Goal: Information Seeking & Learning: Understand process/instructions

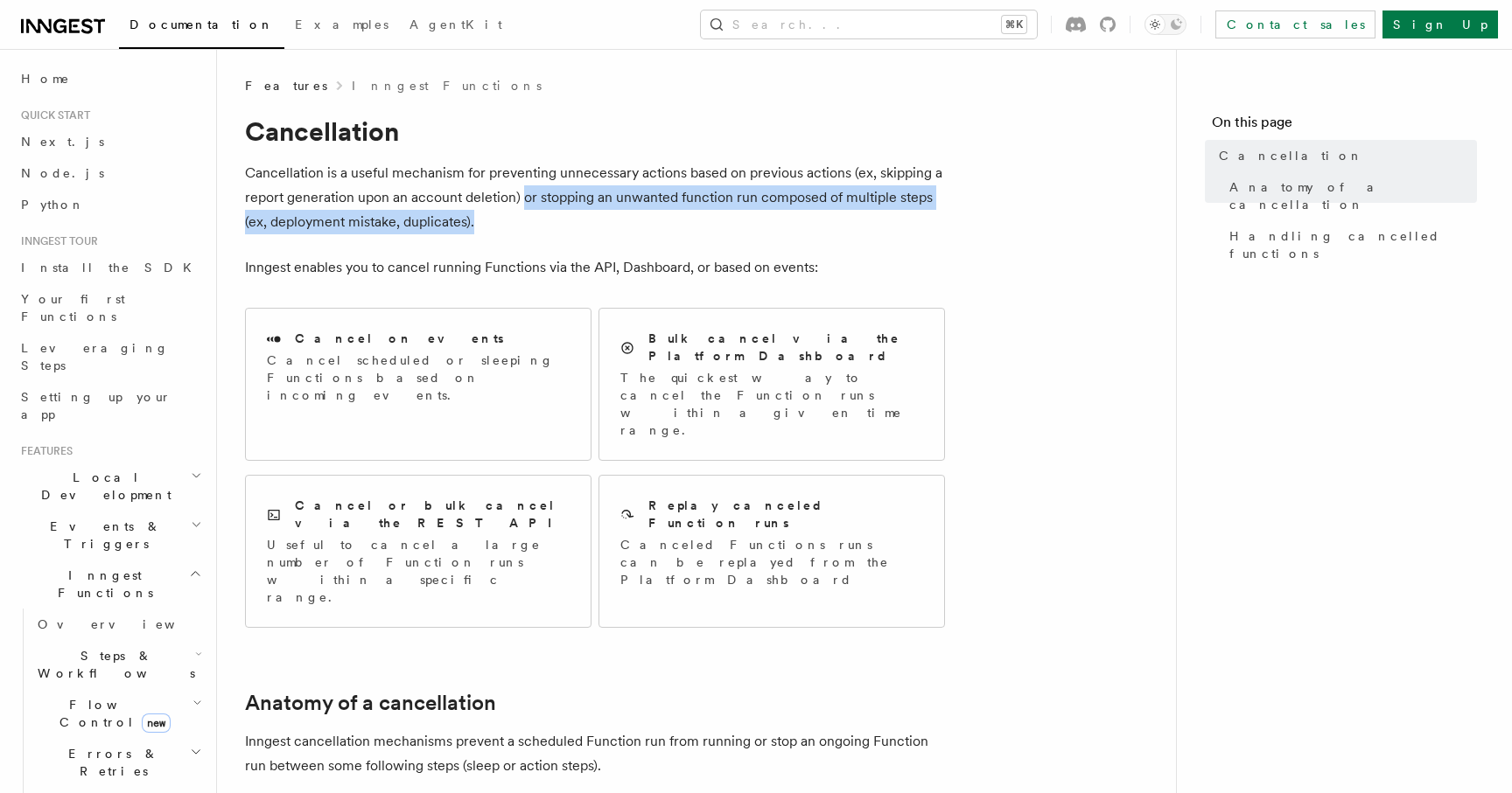
drag, startPoint x: 525, startPoint y: 192, endPoint x: 912, endPoint y: 214, distance: 387.6
click at [912, 214] on p "Cancellation is a useful mechanism for preventing unnecessary actions based on …" at bounding box center [595, 198] width 700 height 74
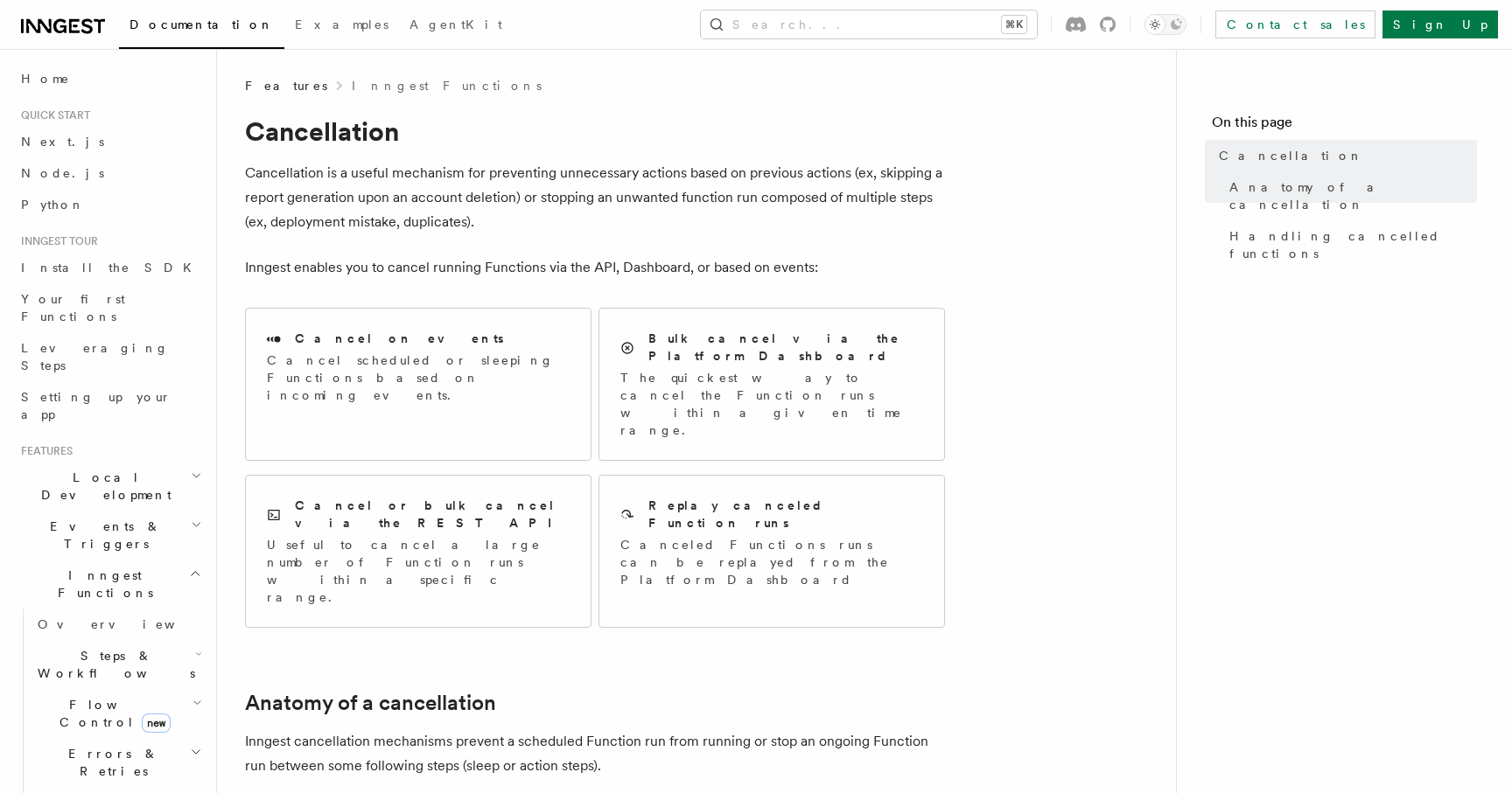
click at [667, 223] on p "Cancellation is a useful mechanism for preventing unnecessary actions based on …" at bounding box center [595, 198] width 700 height 74
drag, startPoint x: 537, startPoint y: 199, endPoint x: 700, endPoint y: 198, distance: 163.0
click at [700, 198] on p "Cancellation is a useful mechanism for preventing unnecessary actions based on …" at bounding box center [595, 198] width 700 height 74
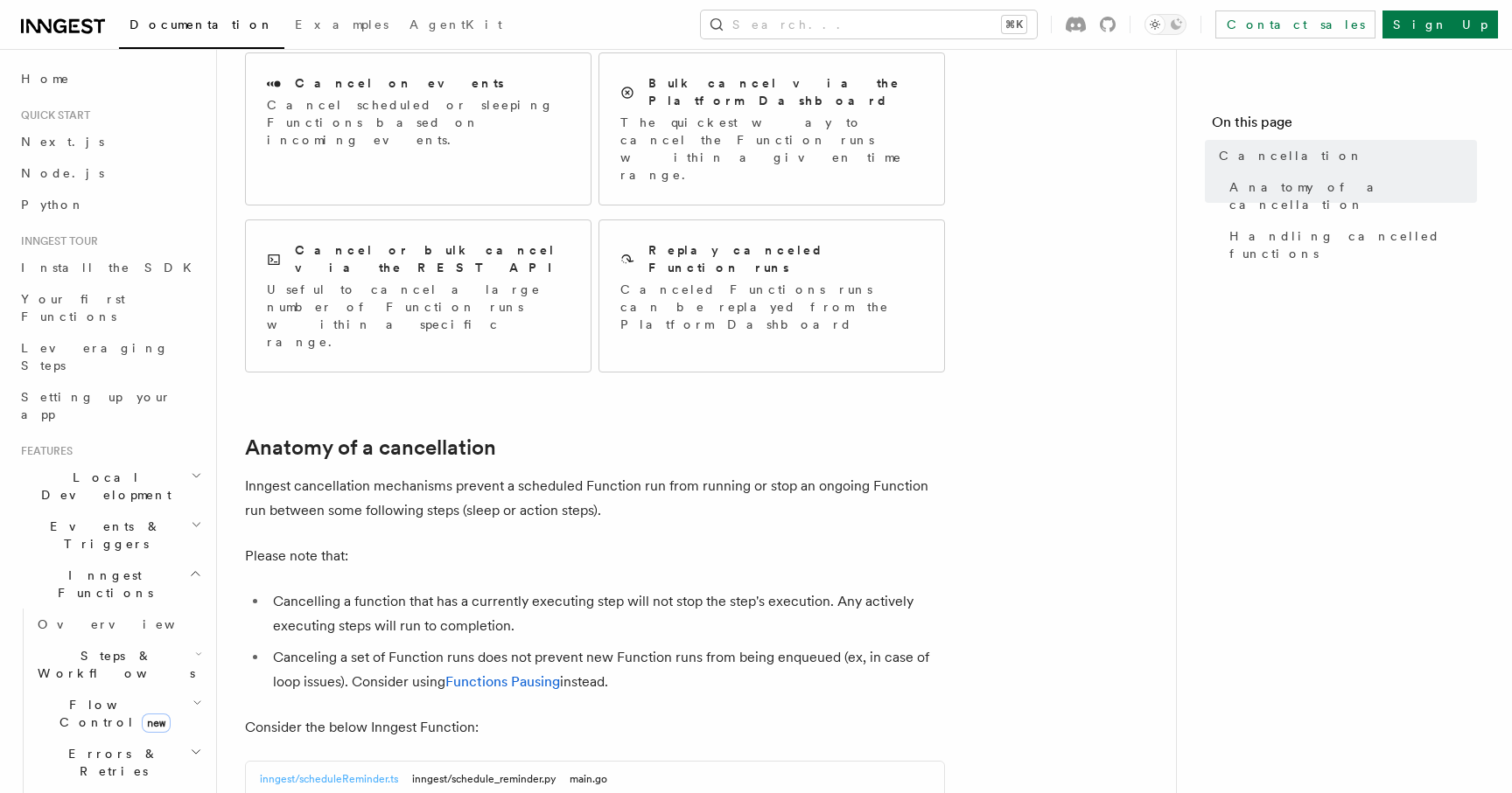
scroll to position [335, 0]
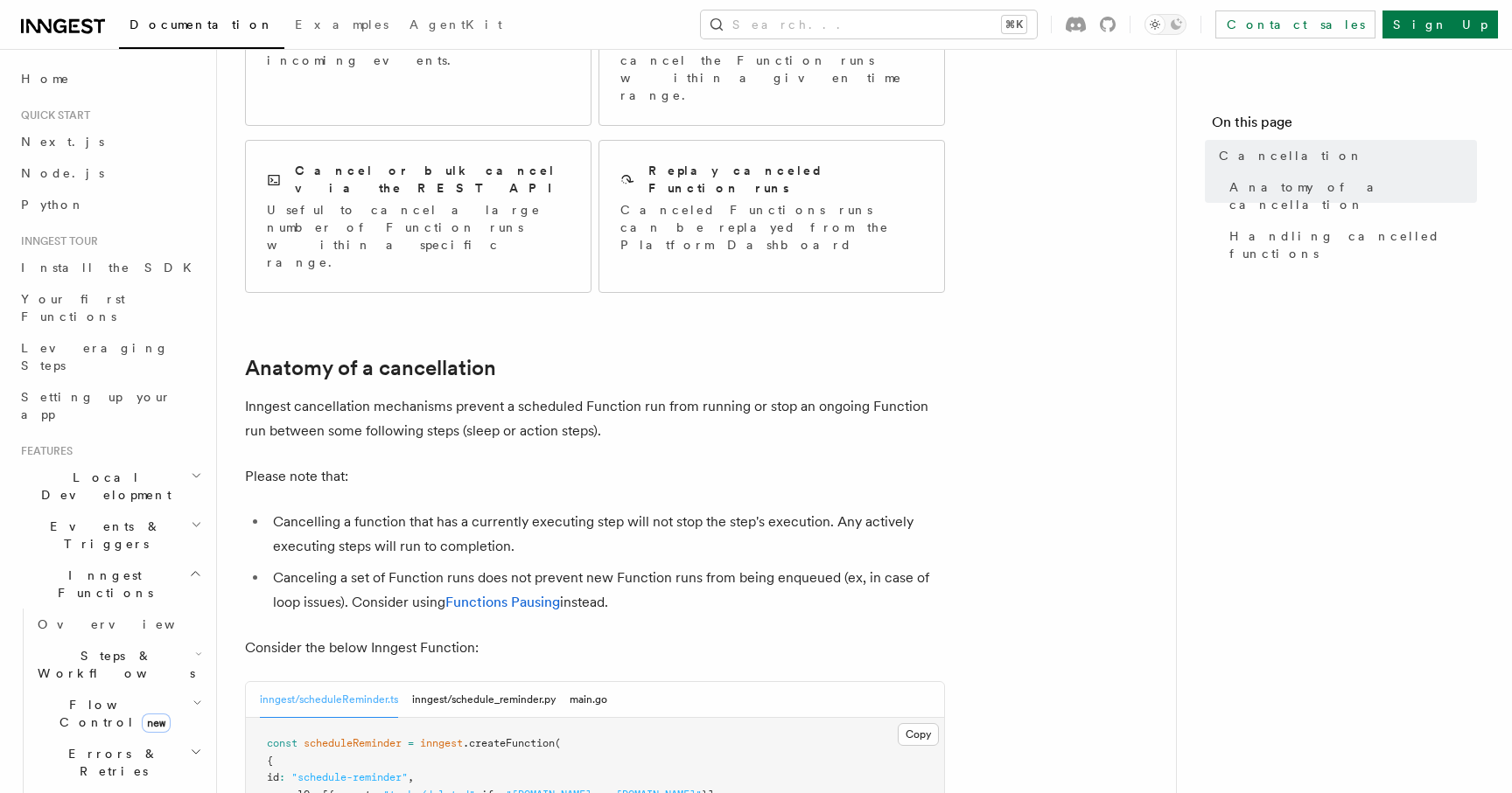
click at [451, 394] on p "Inngest cancellation mechanisms prevent a scheduled Function run from running o…" at bounding box center [595, 418] width 700 height 49
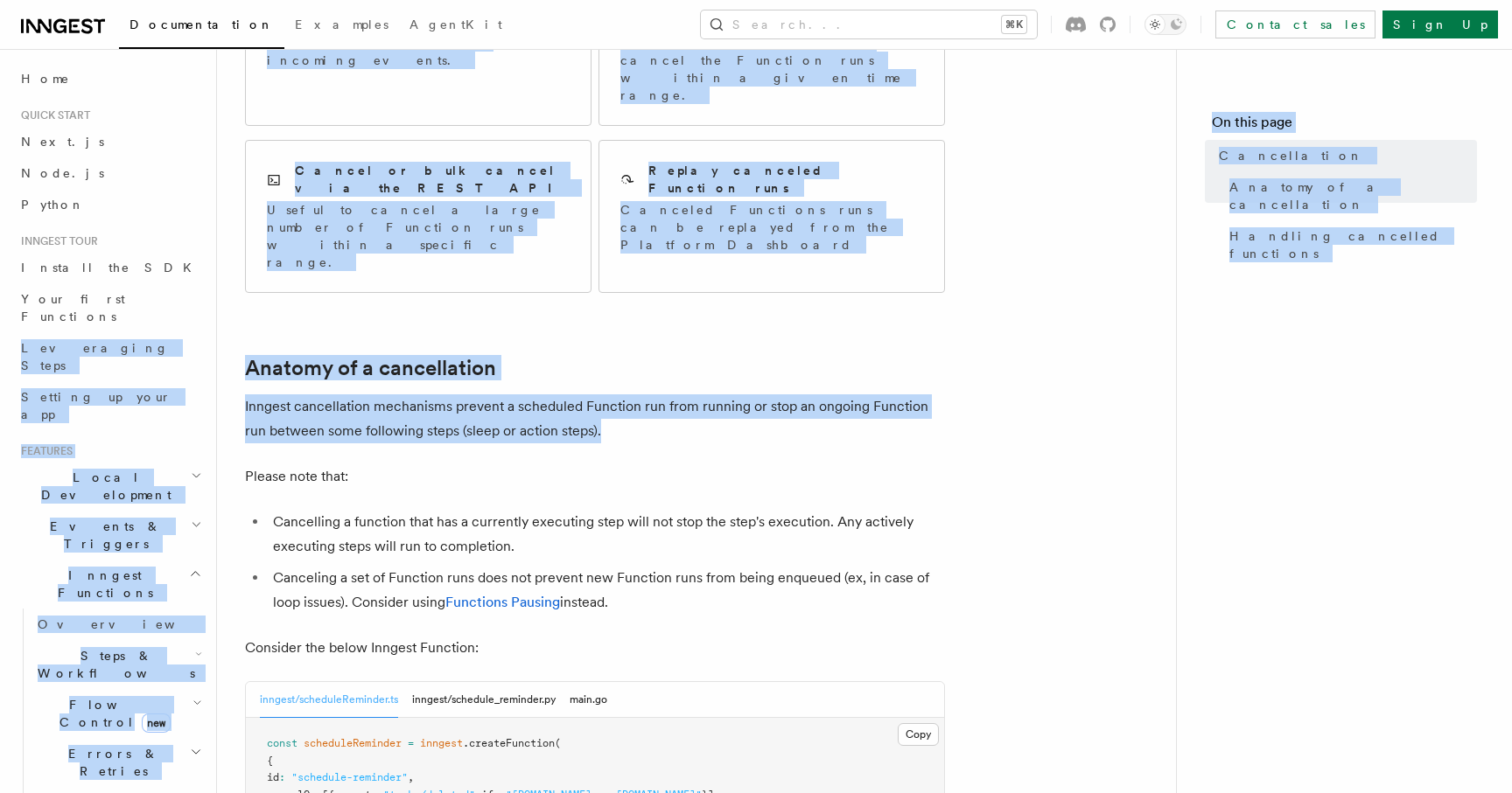
drag, startPoint x: 651, startPoint y: 331, endPoint x: 214, endPoint y: 306, distance: 437.7
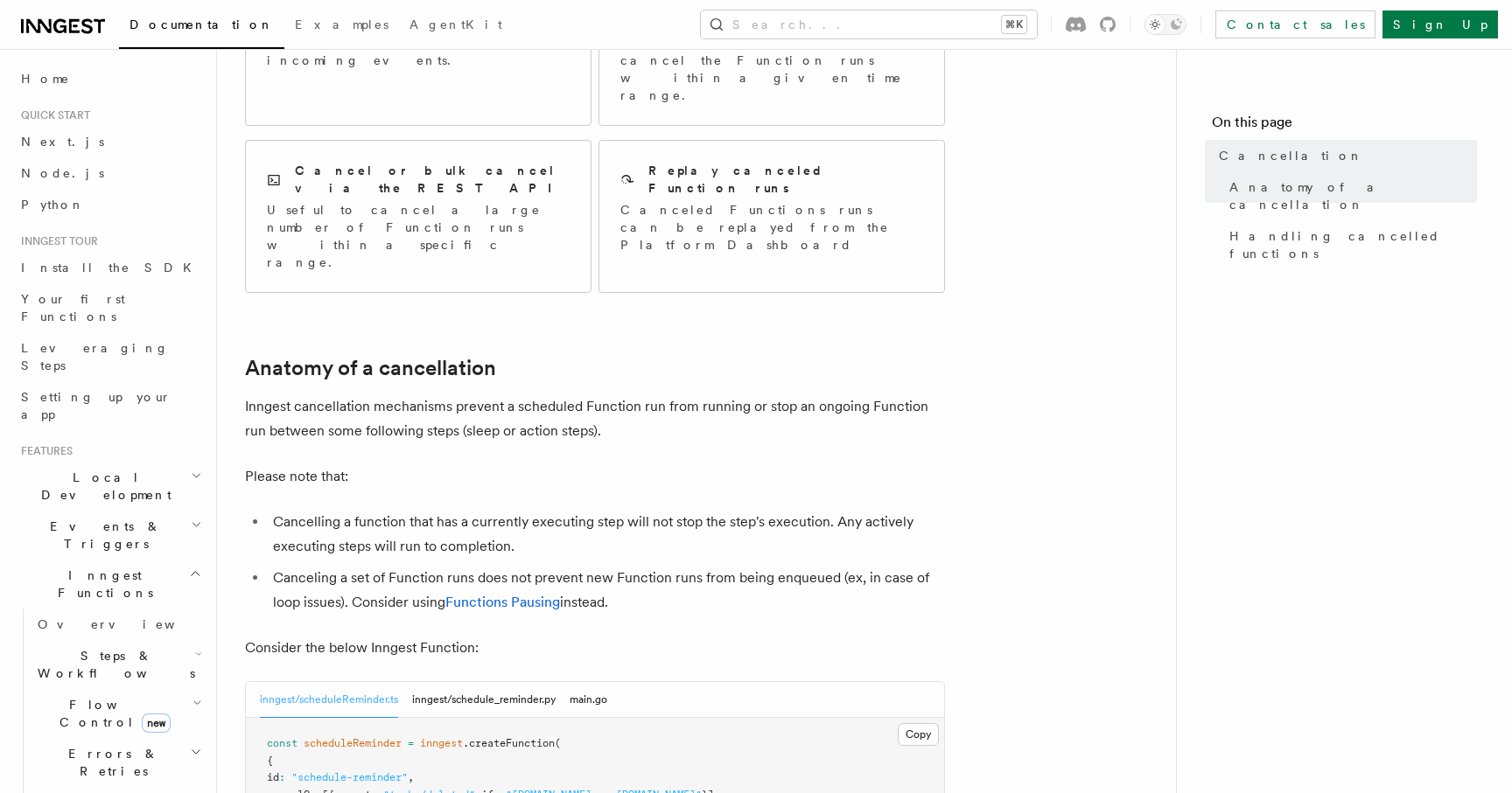
click at [533, 510] on li "Cancelling a function that has a currently executing step will not stop the ste…" at bounding box center [606, 534] width 677 height 49
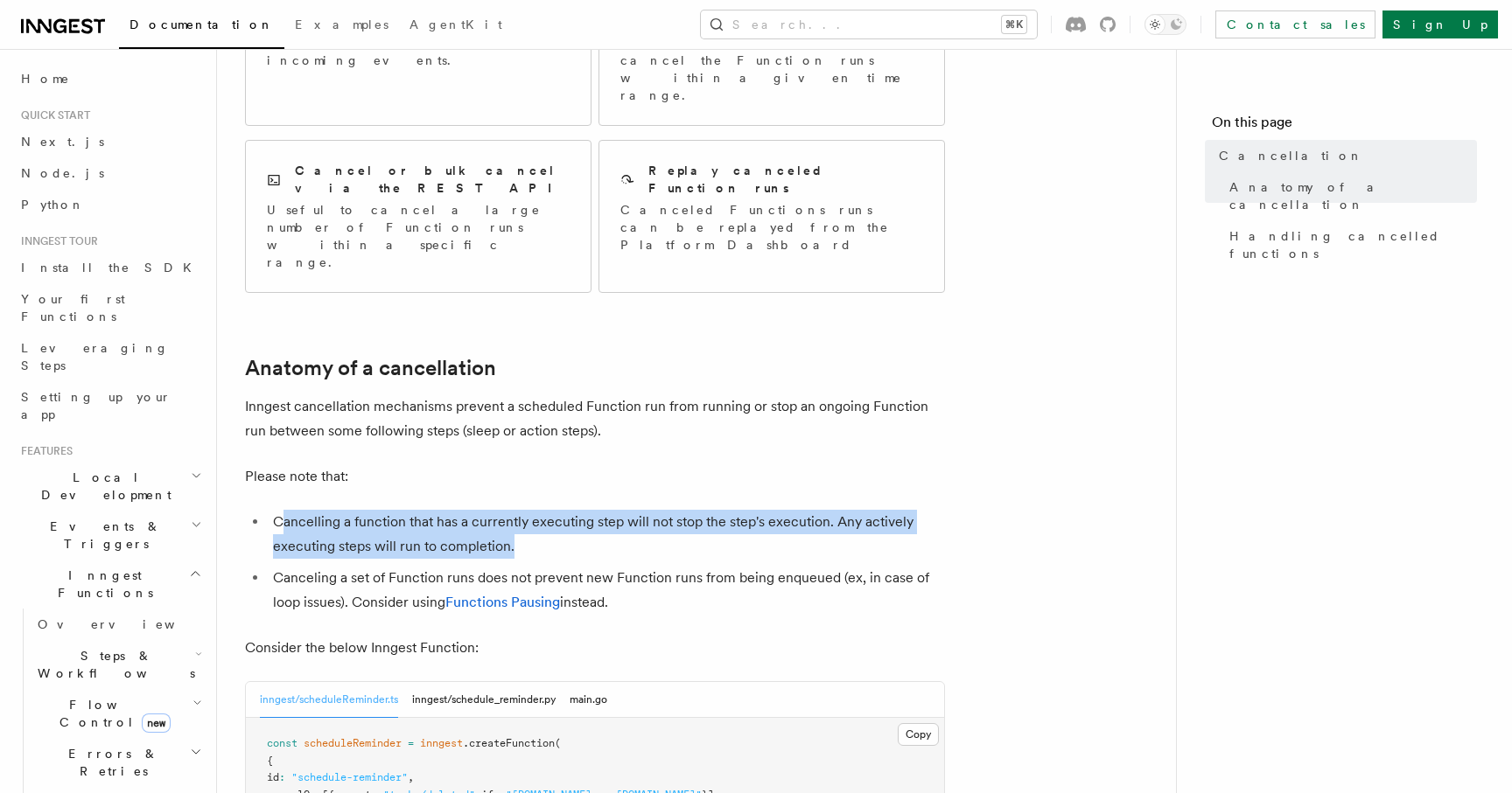
drag, startPoint x: 526, startPoint y: 443, endPoint x: 280, endPoint y: 423, distance: 246.8
click at [280, 510] on li "Cancelling a function that has a currently executing step will not stop the ste…" at bounding box center [606, 534] width 677 height 49
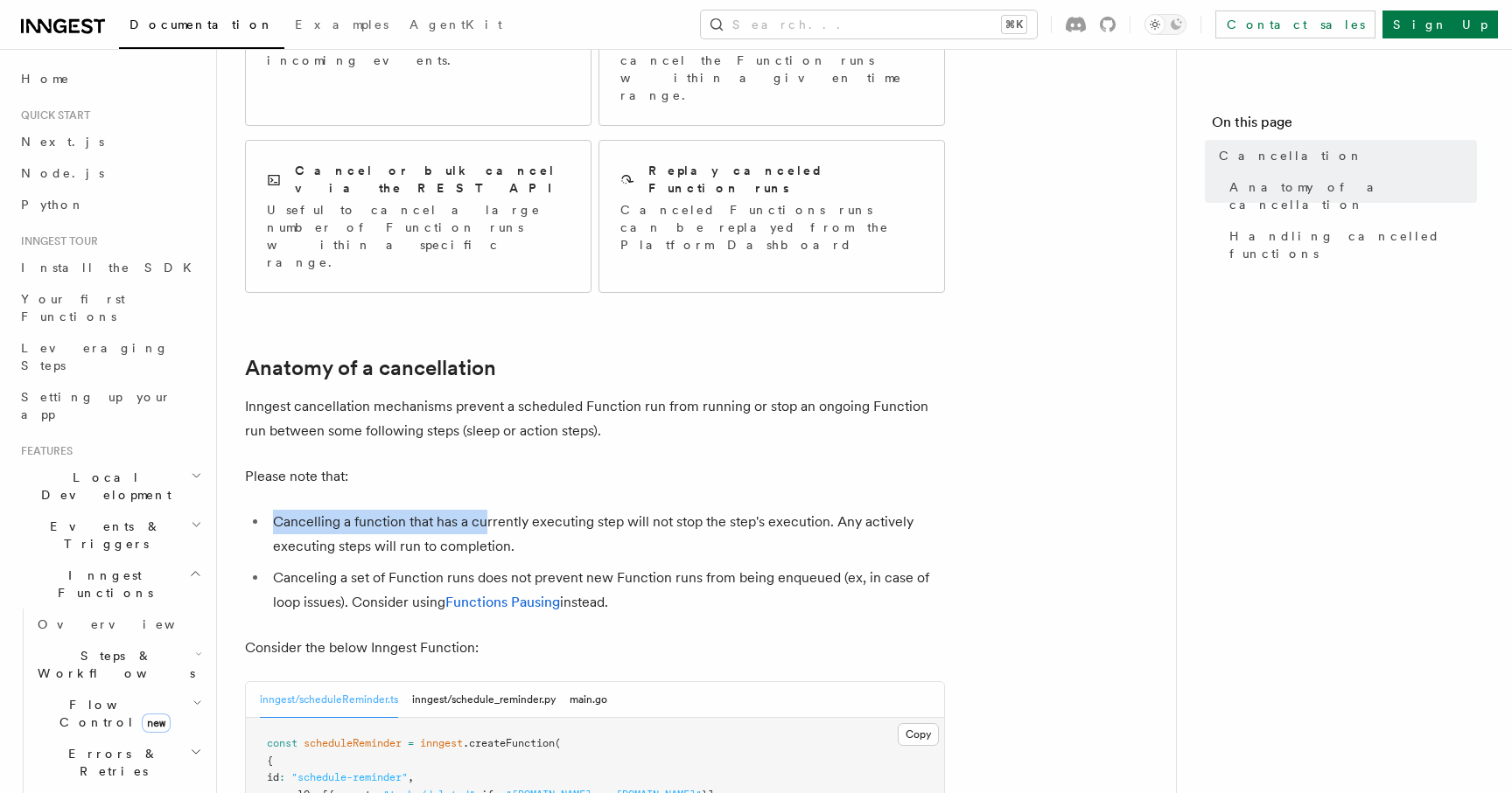
drag, startPoint x: 274, startPoint y: 422, endPoint x: 487, endPoint y: 420, distance: 213.0
click at [487, 510] on li "Cancelling a function that has a currently executing step will not stop the ste…" at bounding box center [606, 534] width 677 height 49
